Goal: Information Seeking & Learning: Learn about a topic

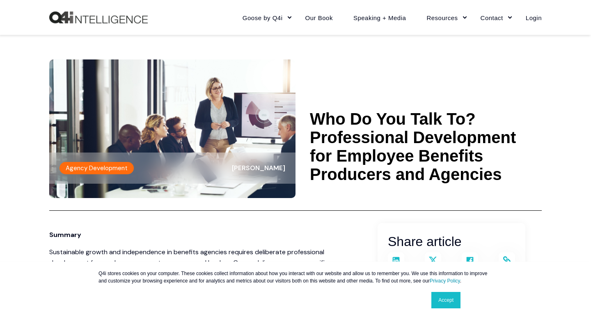
scroll to position [138, 0]
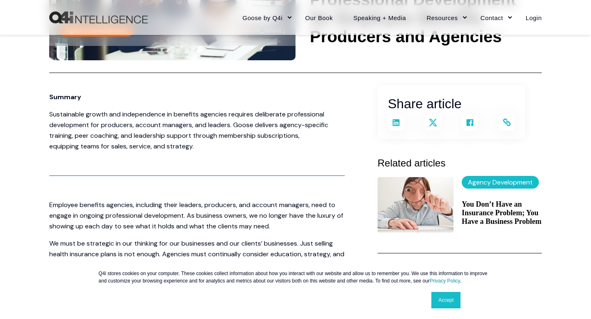
click at [447, 295] on link "Accept" at bounding box center [445, 300] width 29 height 16
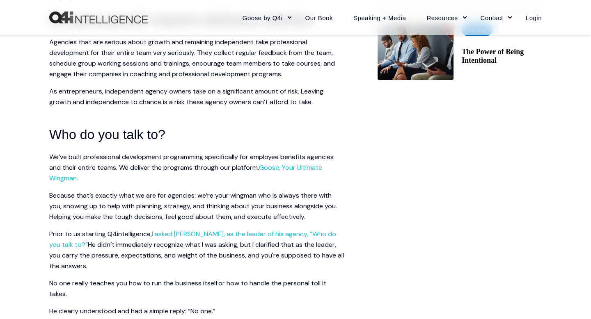
scroll to position [472, 0]
click at [295, 166] on link "Goose, Your Ultimate Wingman." at bounding box center [185, 172] width 273 height 19
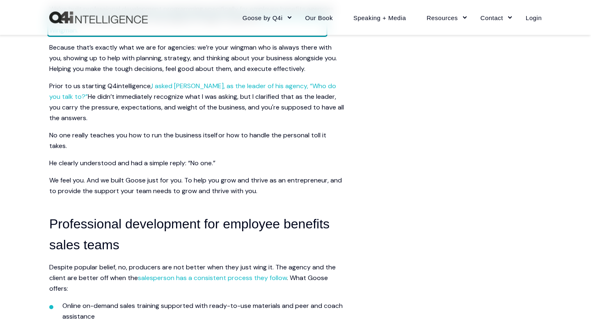
scroll to position [687, 0]
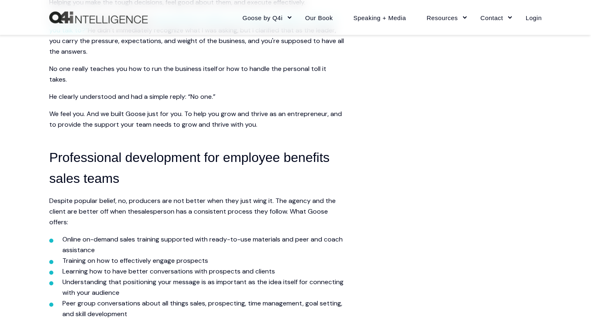
click at [216, 213] on link "salesperson has a consistent process they follow" at bounding box center [212, 211] width 149 height 9
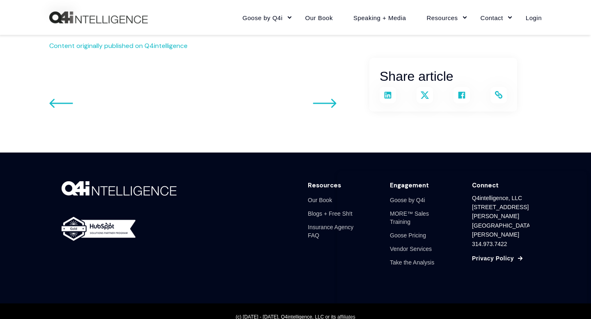
scroll to position [1599, 0]
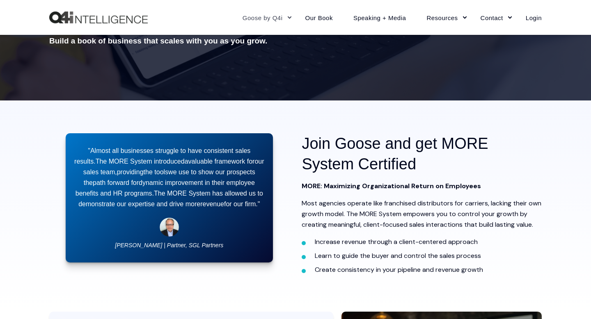
scroll to position [156, 0]
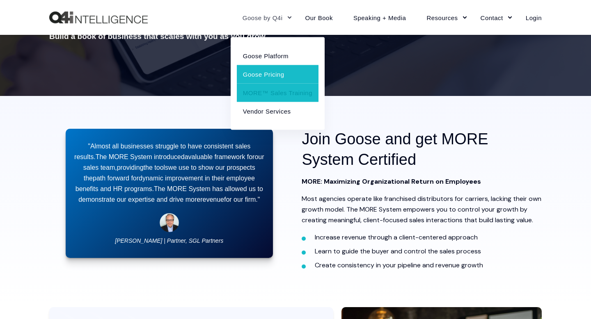
click at [275, 70] on link "Goose Pricing" at bounding box center [278, 74] width 82 height 18
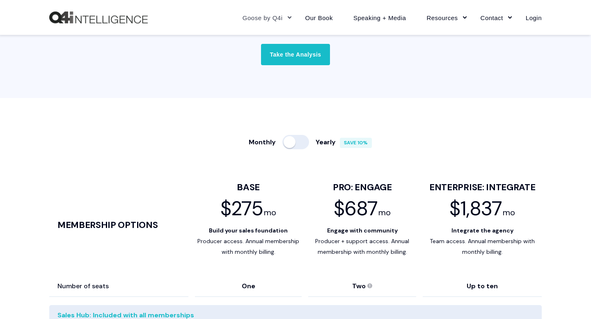
scroll to position [433, 0]
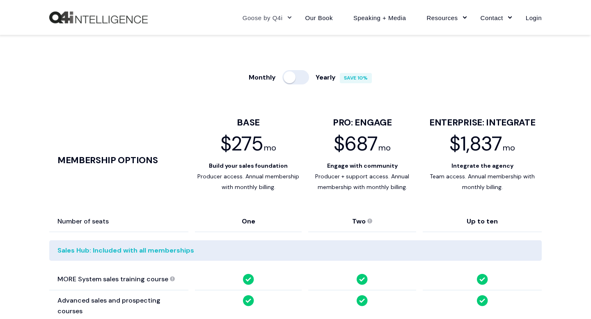
click at [294, 78] on div at bounding box center [295, 77] width 27 height 14
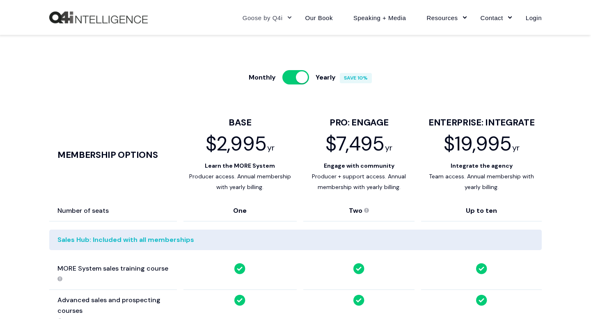
click at [294, 77] on div at bounding box center [295, 77] width 27 height 14
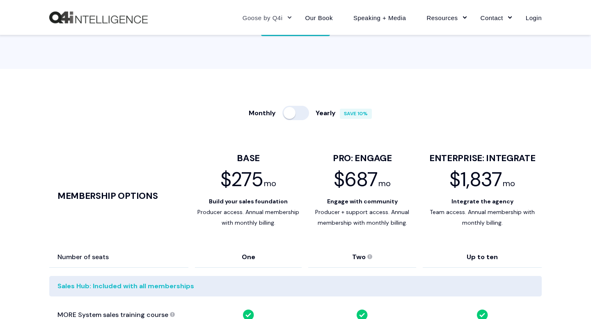
scroll to position [396, 0]
